Goal: Task Accomplishment & Management: Complete application form

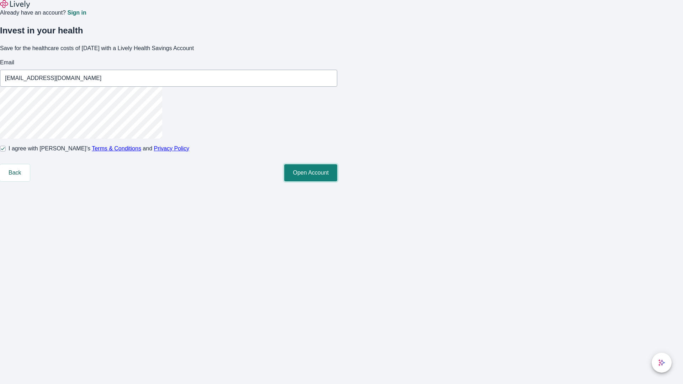
click at [337, 181] on button "Open Account" at bounding box center [310, 172] width 53 height 17
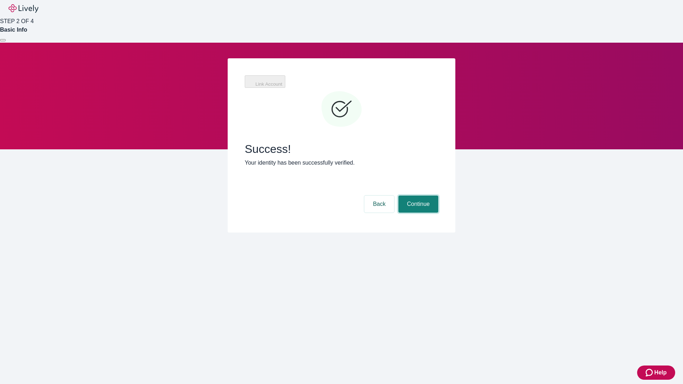
click at [417, 196] on button "Continue" at bounding box center [418, 204] width 40 height 17
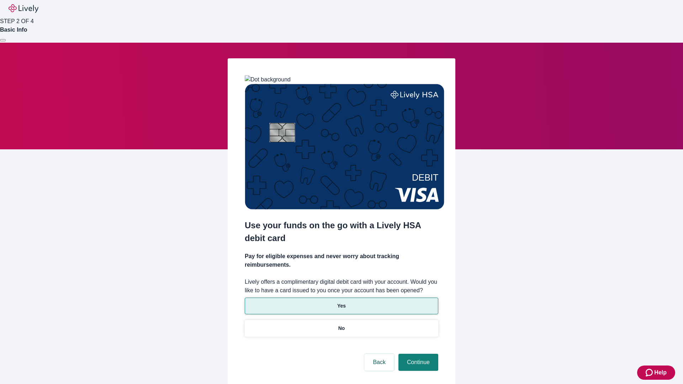
click at [341, 302] on p "Yes" at bounding box center [341, 305] width 9 height 7
click at [417, 354] on button "Continue" at bounding box center [418, 362] width 40 height 17
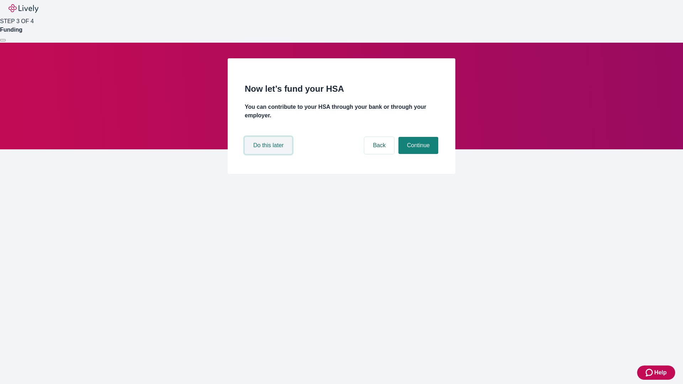
click at [269, 154] on button "Do this later" at bounding box center [268, 145] width 47 height 17
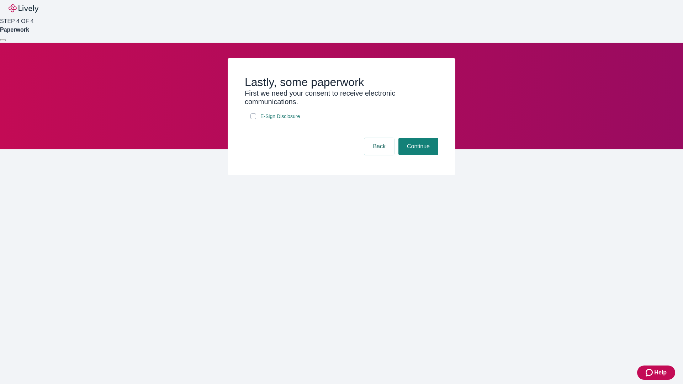
click at [253, 119] on input "E-Sign Disclosure" at bounding box center [253, 116] width 6 height 6
checkbox input "true"
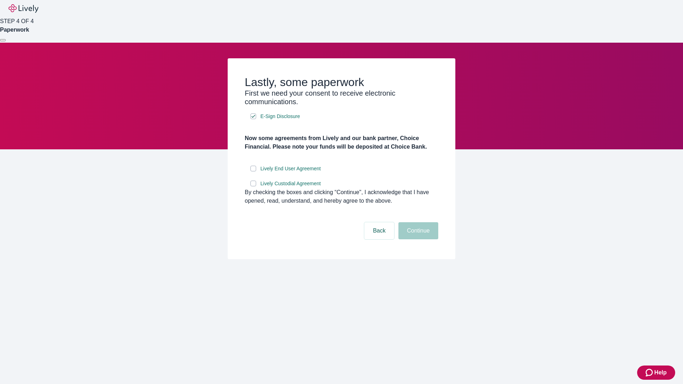
click at [253, 171] on input "Lively End User Agreement" at bounding box center [253, 169] width 6 height 6
checkbox input "true"
click at [253, 186] on input "Lively Custodial Agreement" at bounding box center [253, 184] width 6 height 6
checkbox input "true"
click at [417, 239] on button "Continue" at bounding box center [418, 230] width 40 height 17
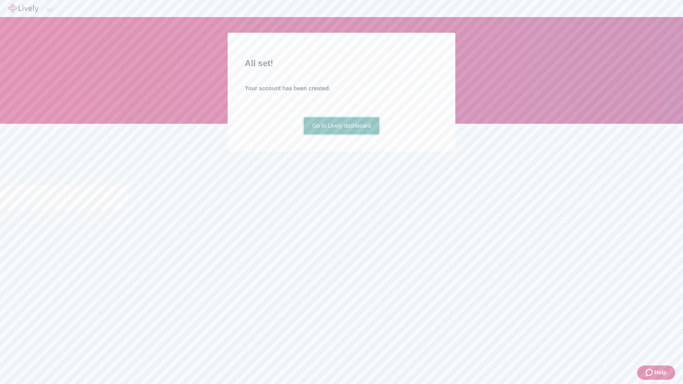
click at [341, 134] on link "Go to Lively dashboard" at bounding box center [342, 125] width 76 height 17
